Goal: Task Accomplishment & Management: Manage account settings

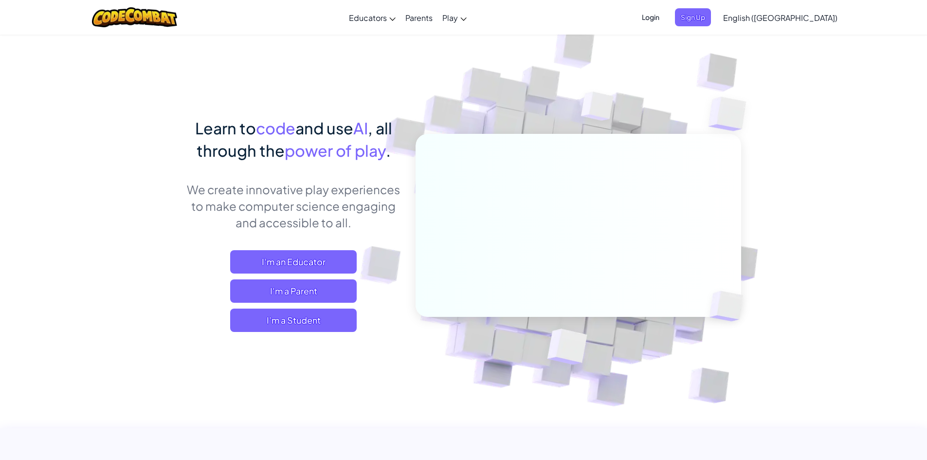
click at [665, 19] on span "Login" at bounding box center [650, 17] width 29 height 18
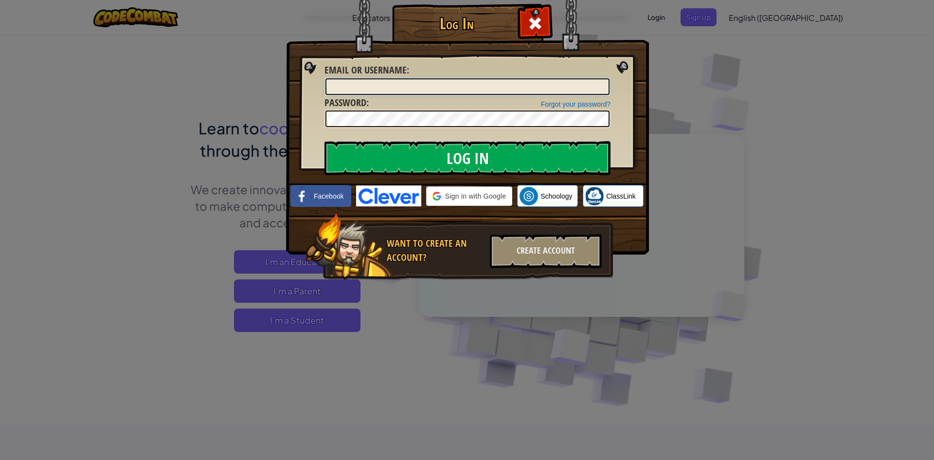
click at [445, 92] on input "Email or Username :" at bounding box center [467, 86] width 284 height 17
type input "reileyurbano"
click at [324, 141] on input "Log In" at bounding box center [467, 158] width 286 height 34
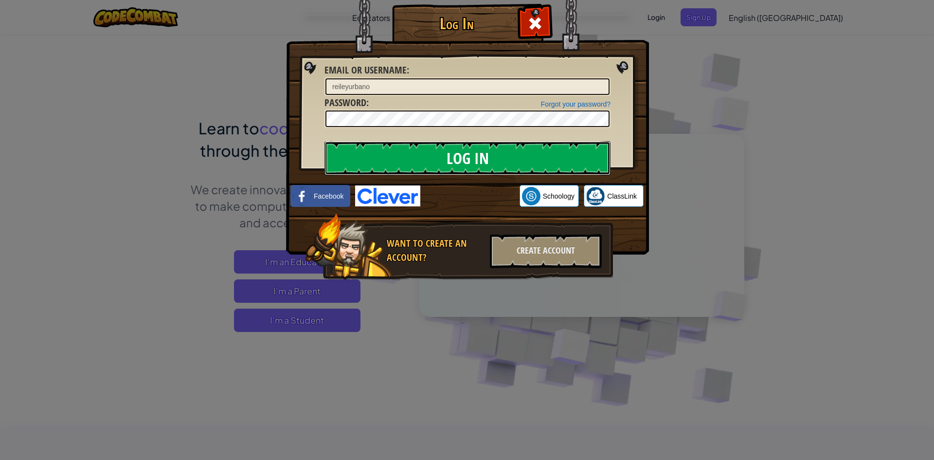
click at [493, 157] on input "Log In" at bounding box center [467, 158] width 286 height 34
